Goal: Information Seeking & Learning: Learn about a topic

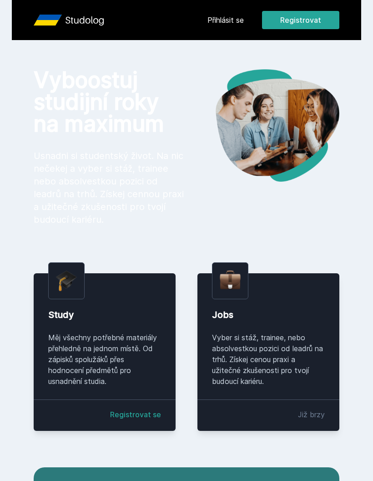
click at [239, 19] on link "Přihlásit se" at bounding box center [226, 20] width 36 height 11
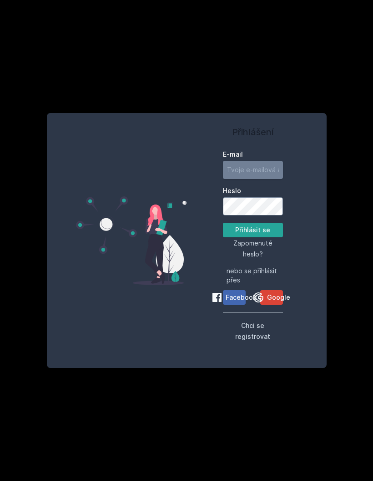
click at [271, 179] on input "E-mail" at bounding box center [253, 170] width 60 height 18
click at [258, 179] on input "E-mail" at bounding box center [253, 170] width 60 height 18
click at [257, 179] on input "E-mail" at bounding box center [253, 170] width 60 height 18
type input "[EMAIL_ADDRESS][DOMAIN_NAME]"
click at [274, 237] on button "Přihlásit se" at bounding box center [253, 230] width 60 height 15
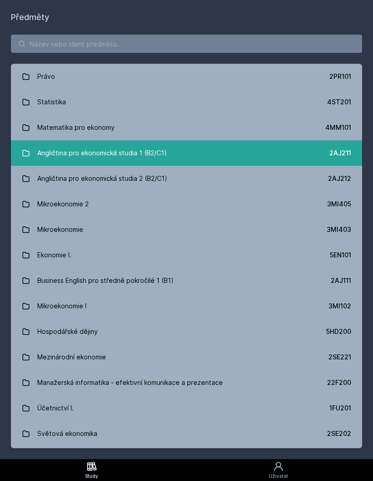
click at [328, 158] on link "Angličtina pro ekonomická studia 1 (B2/C1) 2AJ211" at bounding box center [186, 152] width 351 height 25
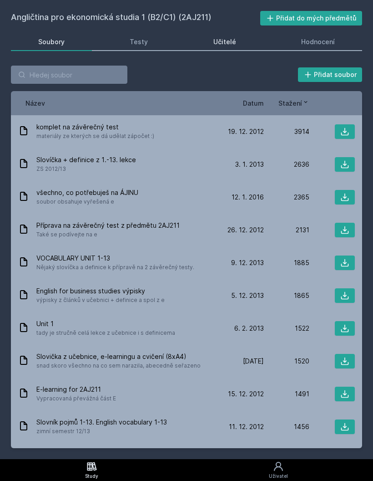
click at [250, 34] on link "Učitelé" at bounding box center [224, 42] width 77 height 18
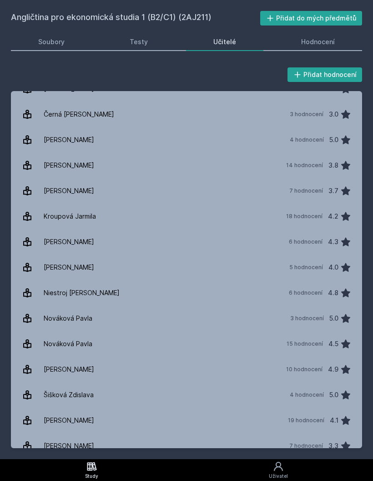
scroll to position [66, 0]
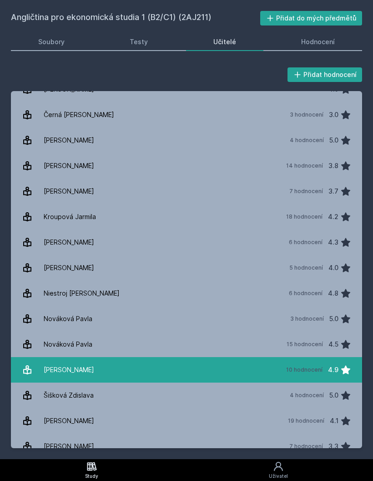
click at [154, 369] on link "[PERSON_NAME] 10 hodnocení 4.9" at bounding box center [186, 369] width 351 height 25
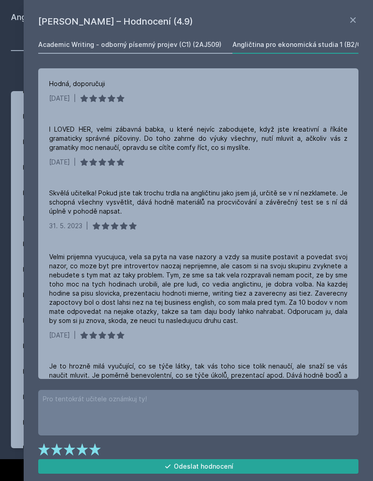
click at [203, 36] on link "Academic Writing - odborný písemný projev (C1) (2AJ509)" at bounding box center [129, 45] width 183 height 18
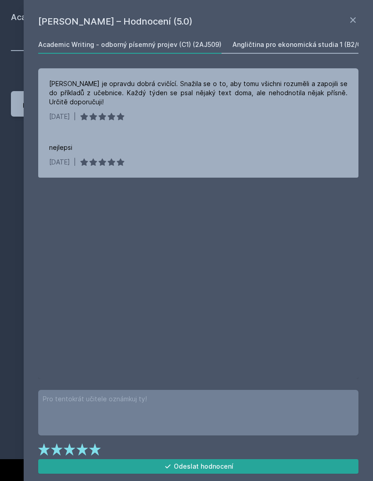
click at [311, 46] on div "Angličtina pro ekonomická studia 1 (B2/C1) (2AJ211)" at bounding box center [314, 44] width 163 height 9
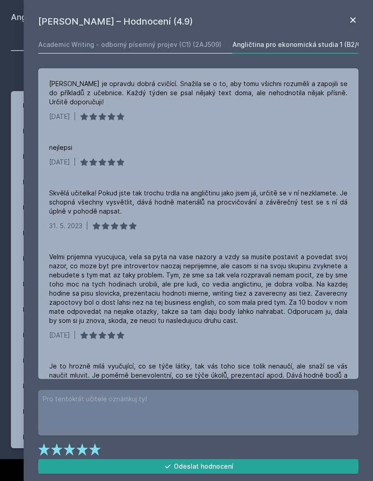
click at [349, 19] on icon at bounding box center [353, 20] width 11 height 11
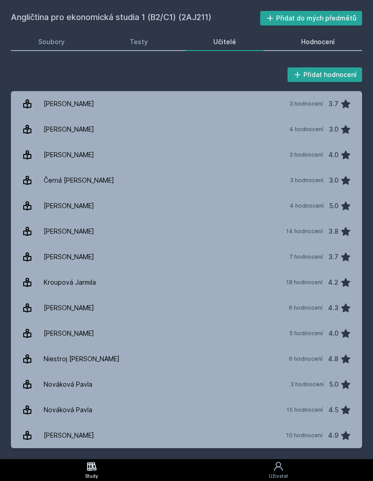
click at [294, 40] on link "Hodnocení" at bounding box center [319, 42] width 88 height 18
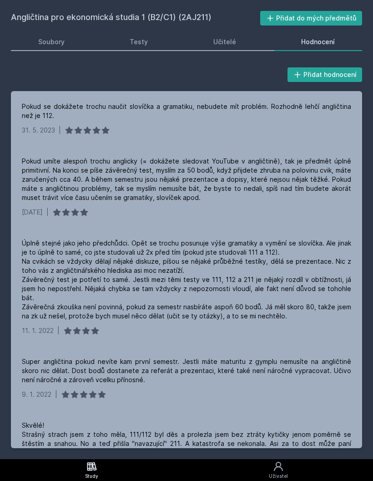
click at [171, 31] on div "Angličtina pro ekonomická studia 1 (B2/C1) (2AJ211) Přidat do mých předmětů [GE…" at bounding box center [186, 229] width 351 height 437
click at [166, 46] on link "Testy" at bounding box center [139, 42] width 73 height 18
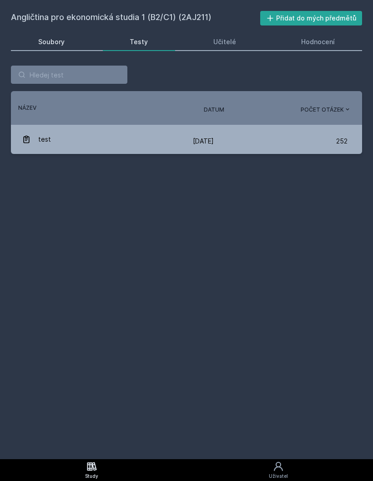
click at [71, 47] on link "Soubory" at bounding box center [51, 42] width 81 height 18
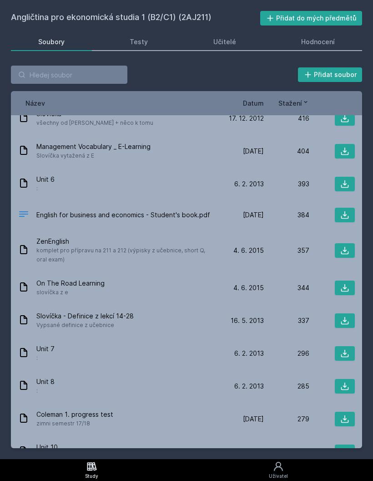
scroll to position [1005, 0]
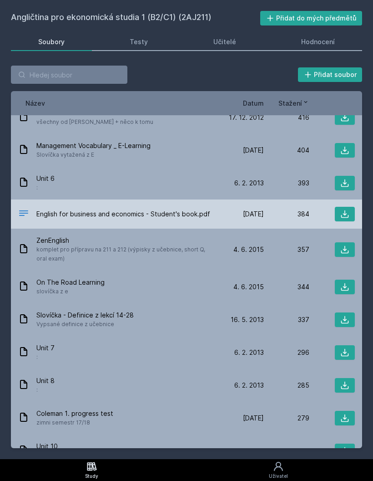
click at [230, 209] on div "[DATE] [DATE]" at bounding box center [242, 213] width 46 height 9
click at [341, 209] on icon at bounding box center [345, 213] width 9 height 9
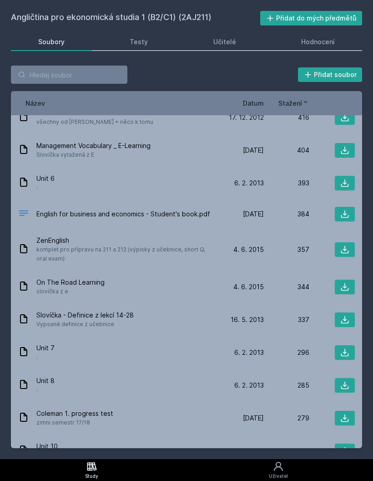
click at [65, 38] on link "Soubory" at bounding box center [51, 42] width 81 height 18
click at [71, 41] on link "Soubory" at bounding box center [51, 42] width 81 height 18
click at [154, 15] on h2 "Angličtina pro ekonomická studia 1 (B2/C1) (2AJ211)" at bounding box center [136, 18] width 250 height 15
click at [186, 20] on h2 "Angličtina pro ekonomická studia 1 (B2/C1) (2AJ211)" at bounding box center [136, 18] width 250 height 15
click at [326, 18] on button "Přidat do mých předmětů" at bounding box center [311, 18] width 102 height 15
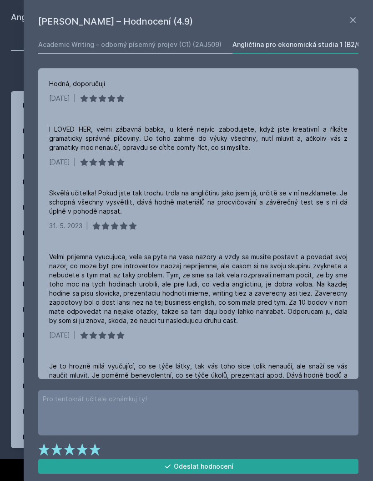
click at [346, 18] on h1 "[PERSON_NAME] – Hodnocení (4.9)" at bounding box center [193, 22] width 310 height 14
click at [351, 23] on icon at bounding box center [353, 20] width 11 height 11
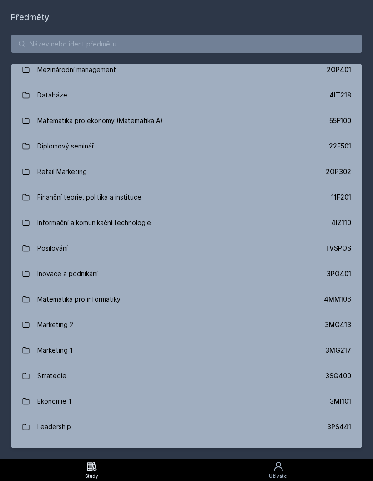
scroll to position [523, 0]
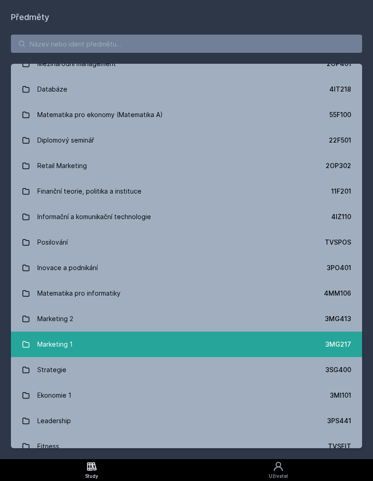
click at [228, 341] on link "Marketing 1 3MG217" at bounding box center [186, 343] width 351 height 25
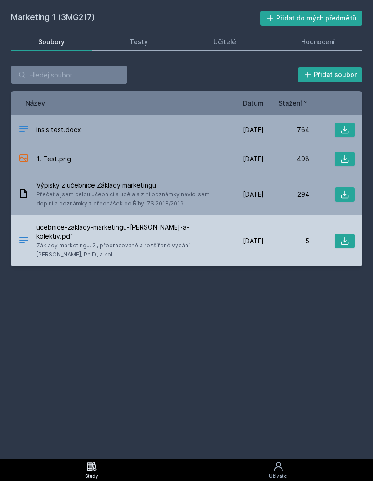
click at [148, 225] on span "ucebnice-zaklady-marketingu-[PERSON_NAME]-a-kolektiv.pdf" at bounding box center [125, 232] width 178 height 18
click at [341, 244] on icon at bounding box center [345, 240] width 9 height 9
